Goal: Task Accomplishment & Management: Use online tool/utility

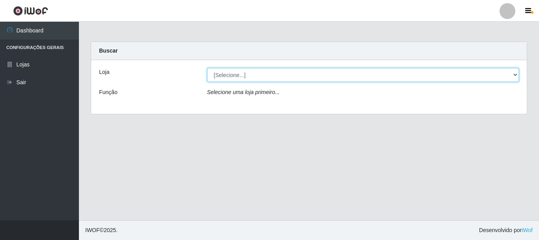
click at [225, 73] on select "[Selecione...] [GEOGRAPHIC_DATA] [GEOGRAPHIC_DATA]" at bounding box center [363, 75] width 312 height 14
select select "64"
click at [207, 68] on select "[Selecione...] [GEOGRAPHIC_DATA] [GEOGRAPHIC_DATA]" at bounding box center [363, 75] width 312 height 14
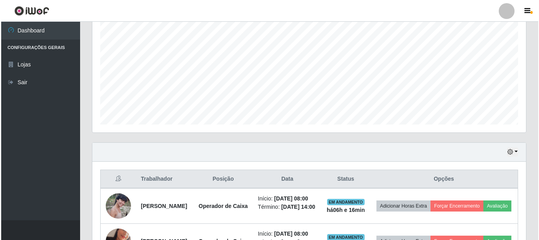
scroll to position [276, 0]
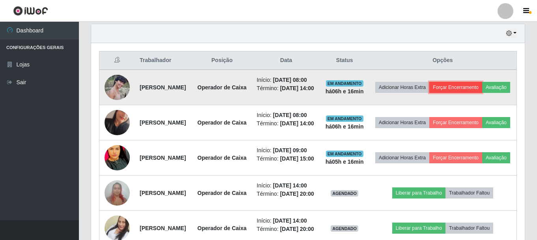
click at [482, 87] on button "Forçar Encerramento" at bounding box center [455, 87] width 53 height 11
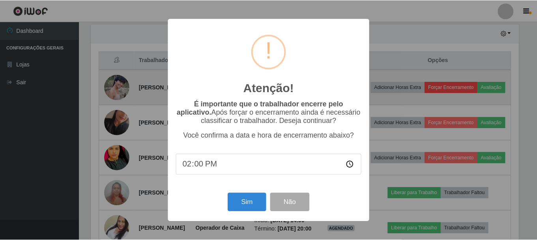
scroll to position [164, 430]
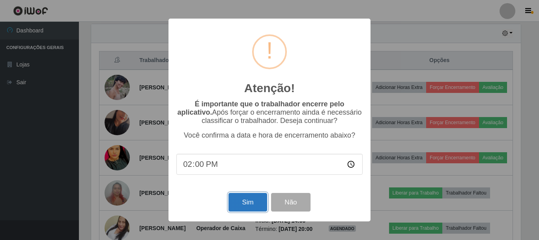
click at [244, 209] on button "Sim" at bounding box center [248, 202] width 38 height 19
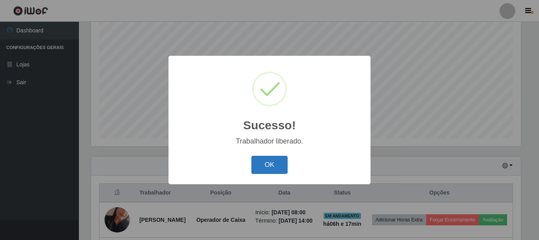
click at [272, 165] on button "OK" at bounding box center [269, 165] width 37 height 19
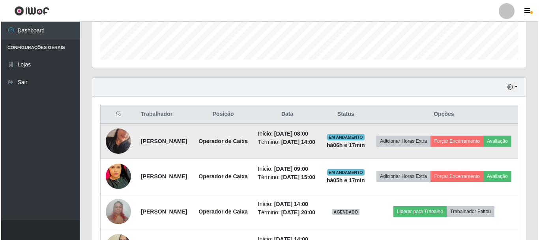
scroll to position [223, 0]
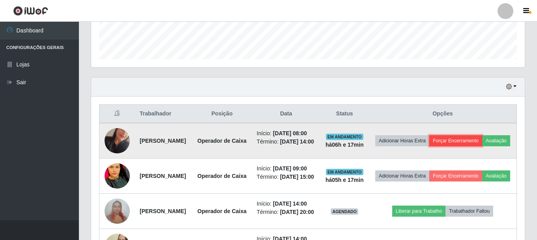
click at [482, 143] on button "Forçar Encerramento" at bounding box center [455, 140] width 53 height 11
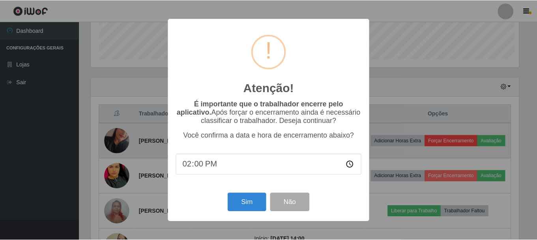
scroll to position [164, 430]
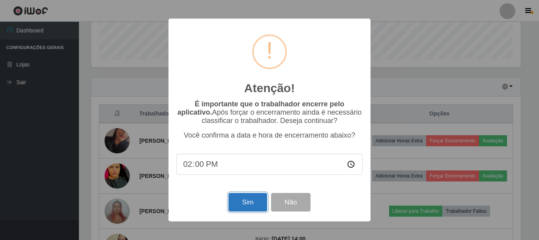
click at [238, 200] on button "Sim" at bounding box center [248, 202] width 38 height 19
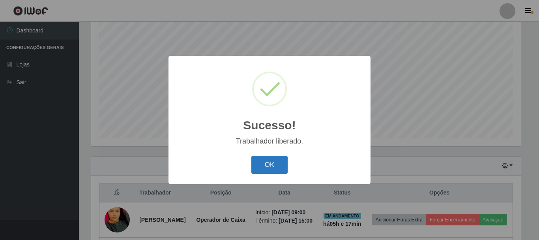
click at [261, 164] on button "OK" at bounding box center [269, 165] width 37 height 19
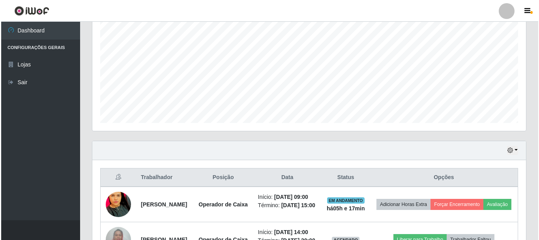
scroll to position [263, 0]
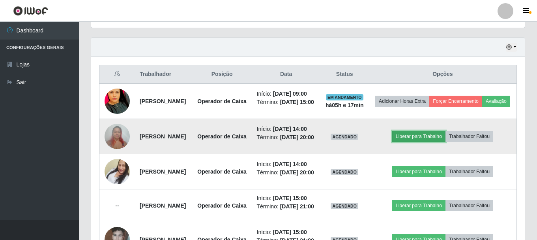
click at [433, 142] on button "Liberar para Trabalho" at bounding box center [418, 136] width 53 height 11
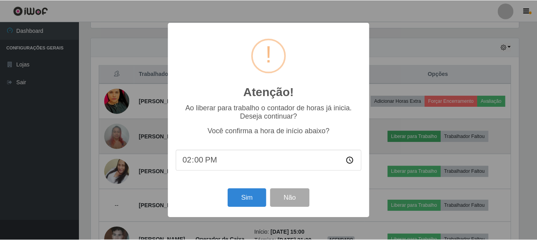
scroll to position [164, 430]
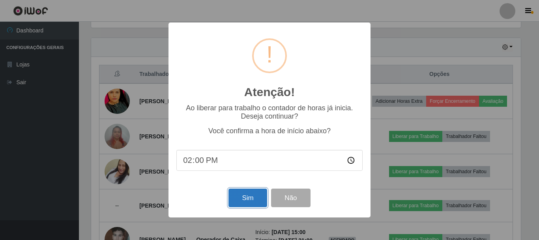
click at [240, 199] on button "Sim" at bounding box center [248, 197] width 38 height 19
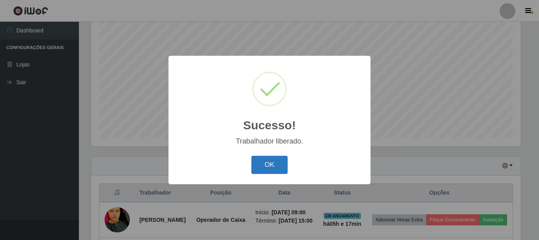
click at [263, 168] on button "OK" at bounding box center [269, 165] width 37 height 19
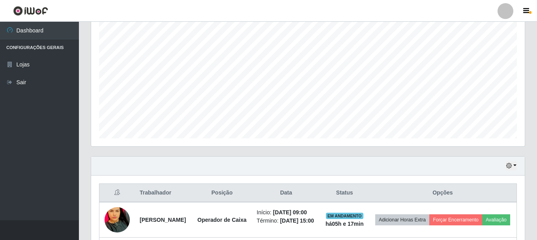
scroll to position [0, 0]
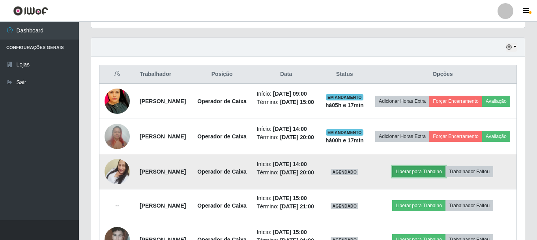
click at [442, 177] on button "Liberar para Trabalho" at bounding box center [418, 171] width 53 height 11
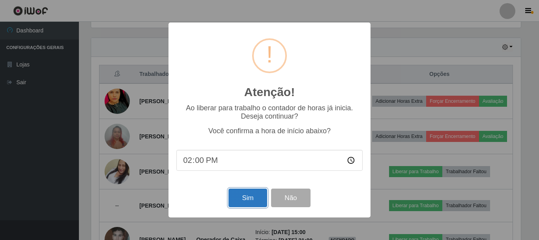
click at [235, 198] on button "Sim" at bounding box center [248, 197] width 38 height 19
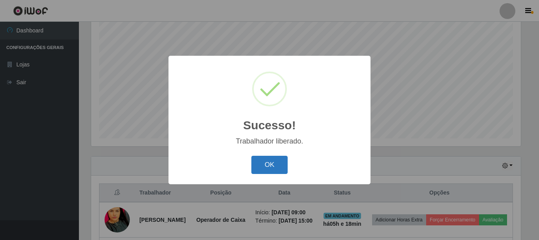
click at [264, 168] on button "OK" at bounding box center [269, 165] width 37 height 19
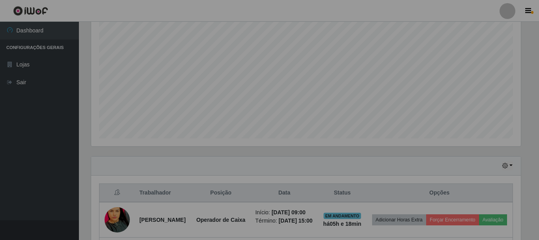
click at [264, 169] on div "Sucesso! × Trabalhador liberado. OK Cancel" at bounding box center [269, 120] width 539 height 240
